Goal: Information Seeking & Learning: Learn about a topic

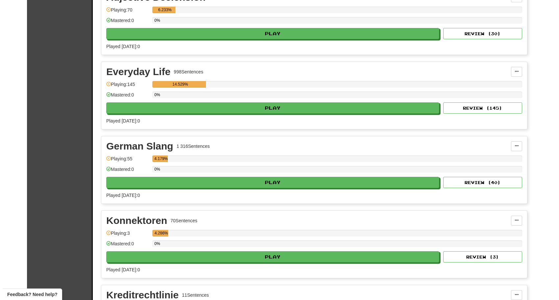
scroll to position [362, 0]
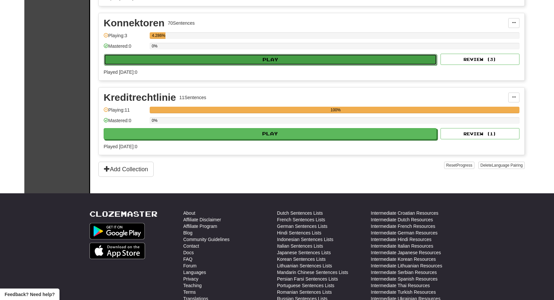
click at [245, 54] on button "Play" at bounding box center [270, 59] width 333 height 11
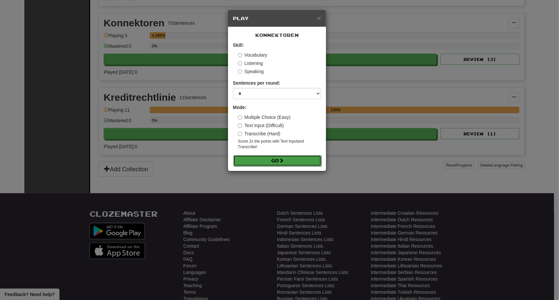
click at [292, 158] on button "Go" at bounding box center [277, 160] width 88 height 11
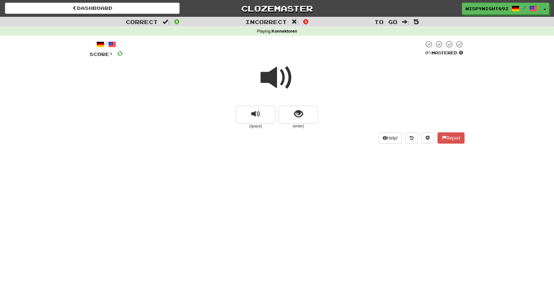
click at [289, 73] on span at bounding box center [276, 77] width 33 height 33
click at [276, 76] on span at bounding box center [276, 77] width 33 height 33
click at [300, 113] on span "show sentence" at bounding box center [298, 113] width 9 height 9
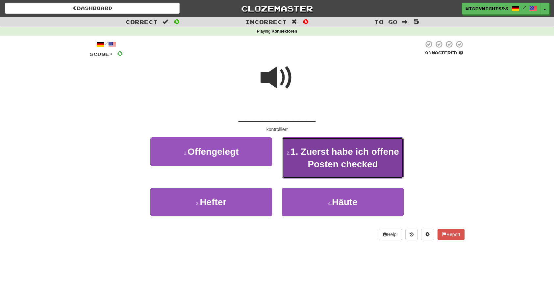
click at [328, 153] on span "1. Zuerst habe ich offene Posten checked" at bounding box center [344, 157] width 109 height 22
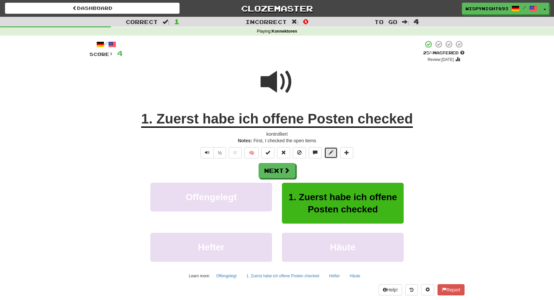
click at [326, 152] on button at bounding box center [330, 152] width 13 height 11
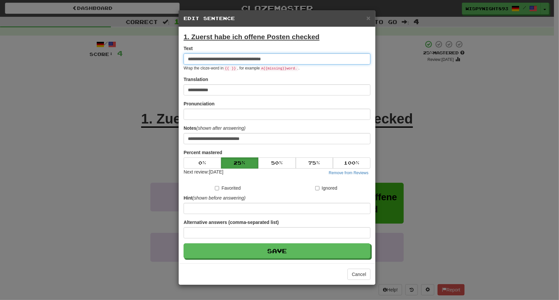
drag, startPoint x: 277, startPoint y: 58, endPoint x: 265, endPoint y: 57, distance: 11.5
click at [265, 57] on input "**********" at bounding box center [276, 58] width 187 height 11
drag, startPoint x: 209, startPoint y: 93, endPoint x: 174, endPoint y: 91, distance: 35.9
click at [174, 91] on div "**********" at bounding box center [279, 150] width 559 height 300
drag, startPoint x: 276, startPoint y: 56, endPoint x: 259, endPoint y: 60, distance: 17.8
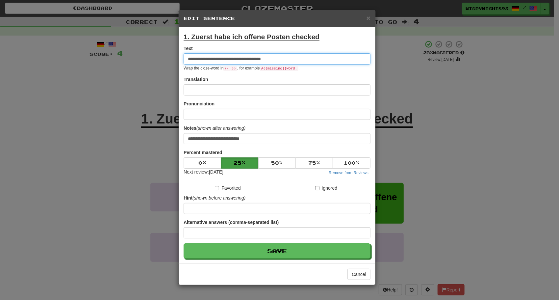
click at [259, 60] on input "**********" at bounding box center [276, 58] width 187 height 11
paste input "*****"
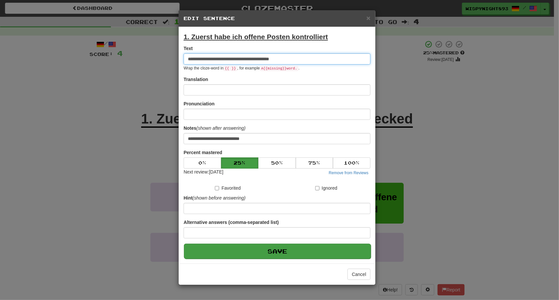
type input "**********"
click at [302, 252] on button "Save" at bounding box center [277, 250] width 187 height 15
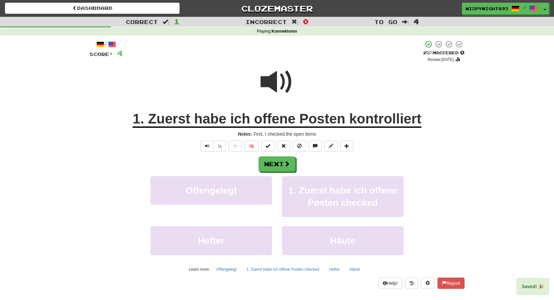
click at [264, 90] on span at bounding box center [276, 81] width 33 height 33
drag, startPoint x: 264, startPoint y: 80, endPoint x: 439, endPoint y: 13, distance: 186.8
click at [265, 80] on span at bounding box center [276, 81] width 33 height 33
click at [284, 164] on span at bounding box center [287, 163] width 6 height 6
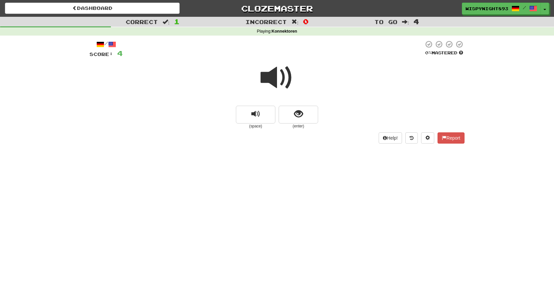
click at [272, 74] on span at bounding box center [276, 77] width 33 height 33
click at [297, 111] on span "show sentence" at bounding box center [298, 113] width 9 height 9
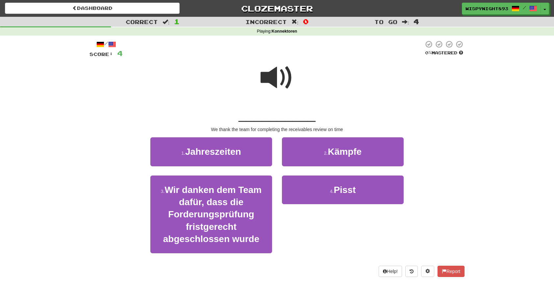
click at [279, 79] on span at bounding box center [276, 77] width 33 height 33
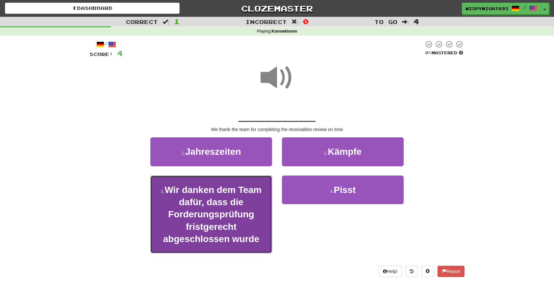
click at [210, 235] on span "Wir danken dem Team dafür, dass die Forderungsprüfung fristgerecht abgeschlosse…" at bounding box center [212, 213] width 99 height 59
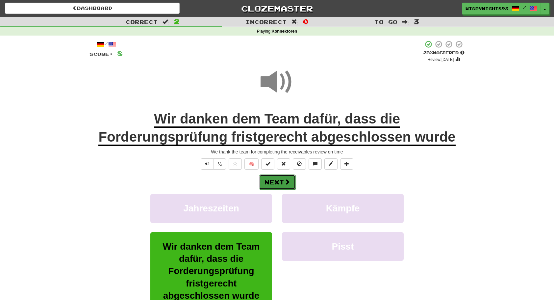
click at [276, 182] on button "Next" at bounding box center [277, 181] width 37 height 15
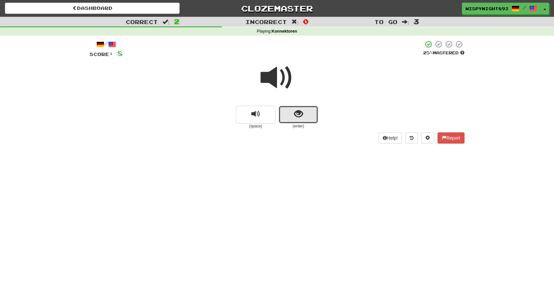
click at [300, 117] on span "show sentence" at bounding box center [298, 113] width 9 height 9
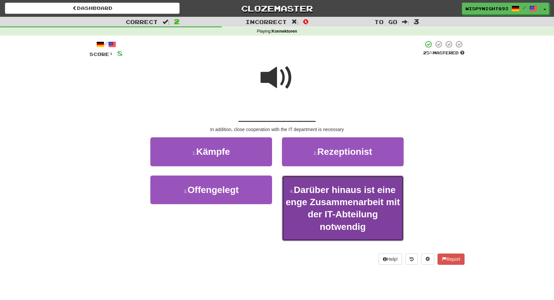
click at [325, 230] on span "Darüber hinaus ist eine enge Zusammenarbeit mit der IT-Abteilung notwendig" at bounding box center [343, 207] width 114 height 47
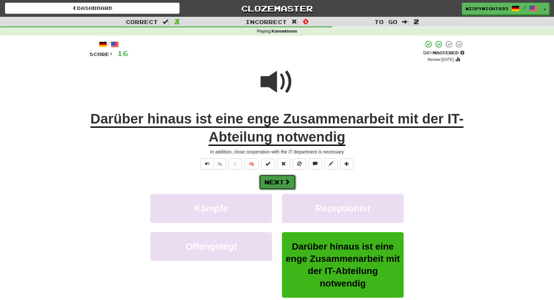
click at [284, 180] on span at bounding box center [287, 182] width 6 height 6
